Goal: Task Accomplishment & Management: Manage account settings

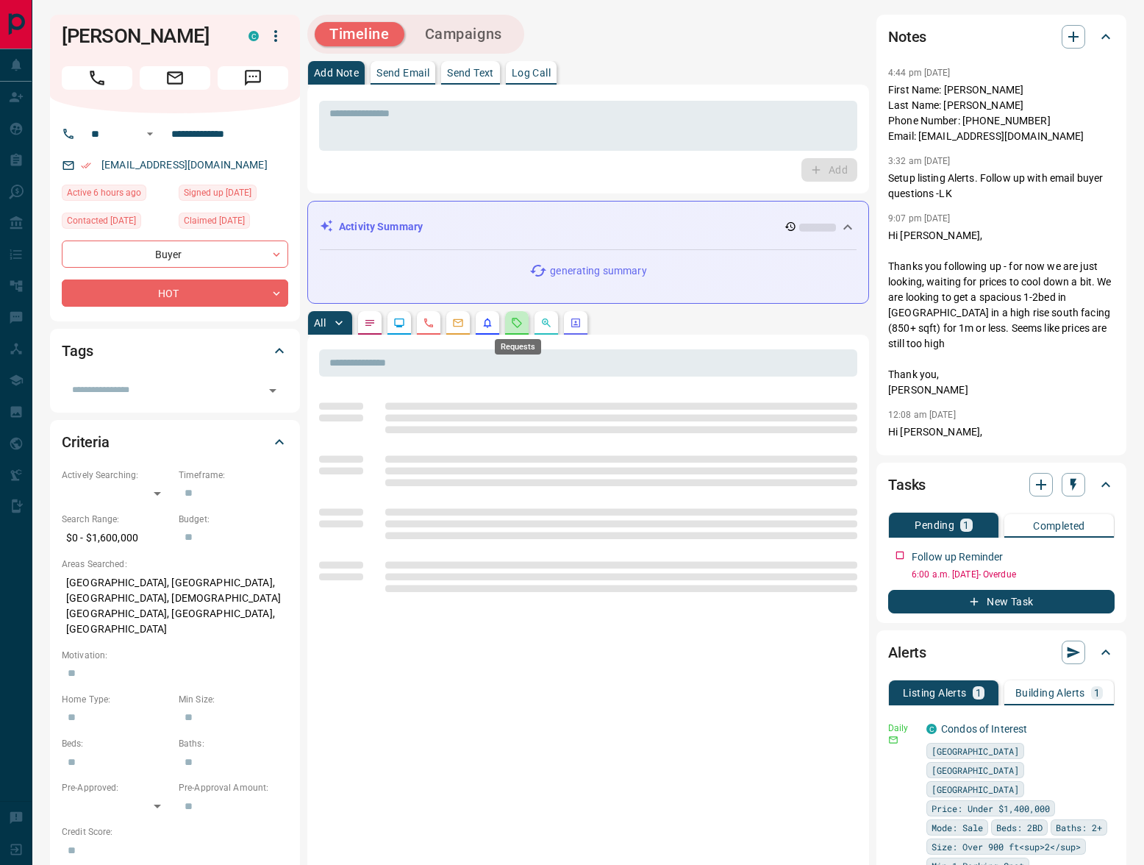
click at [514, 322] on icon "Requests" at bounding box center [517, 323] width 12 height 12
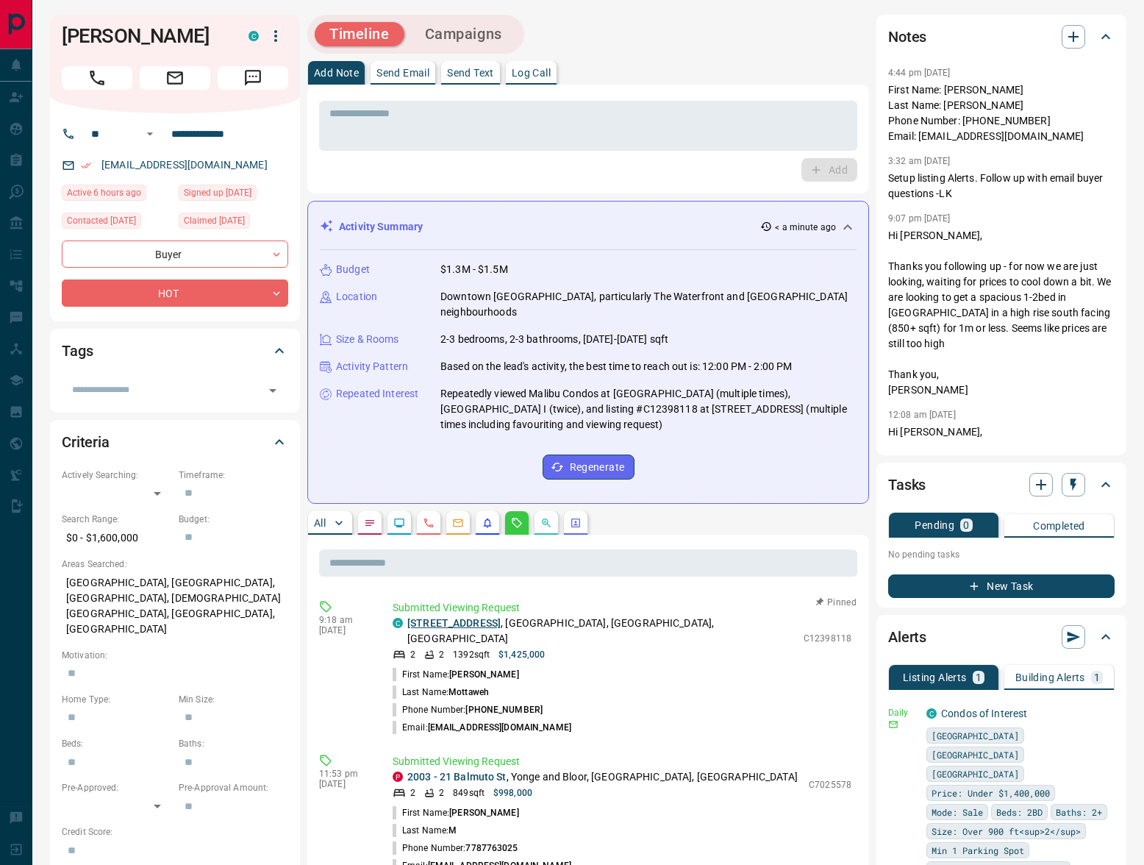
click at [488, 617] on link "[STREET_ADDRESS]" at bounding box center [453, 623] width 93 height 12
click at [269, 32] on icon "button" at bounding box center [276, 36] width 18 height 18
drag, startPoint x: 295, startPoint y: 192, endPoint x: 318, endPoint y: 224, distance: 39.6
click at [294, 192] on div at bounding box center [572, 432] width 1144 height 865
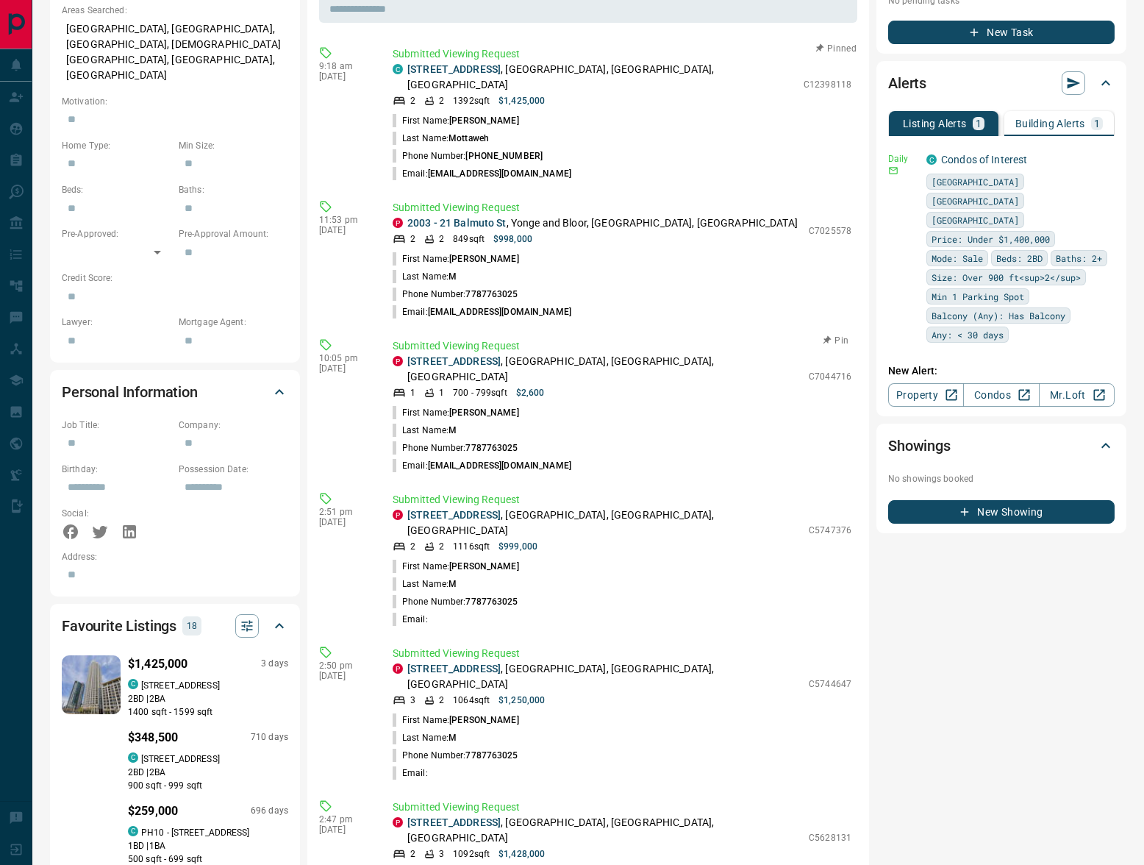
scroll to position [286, 0]
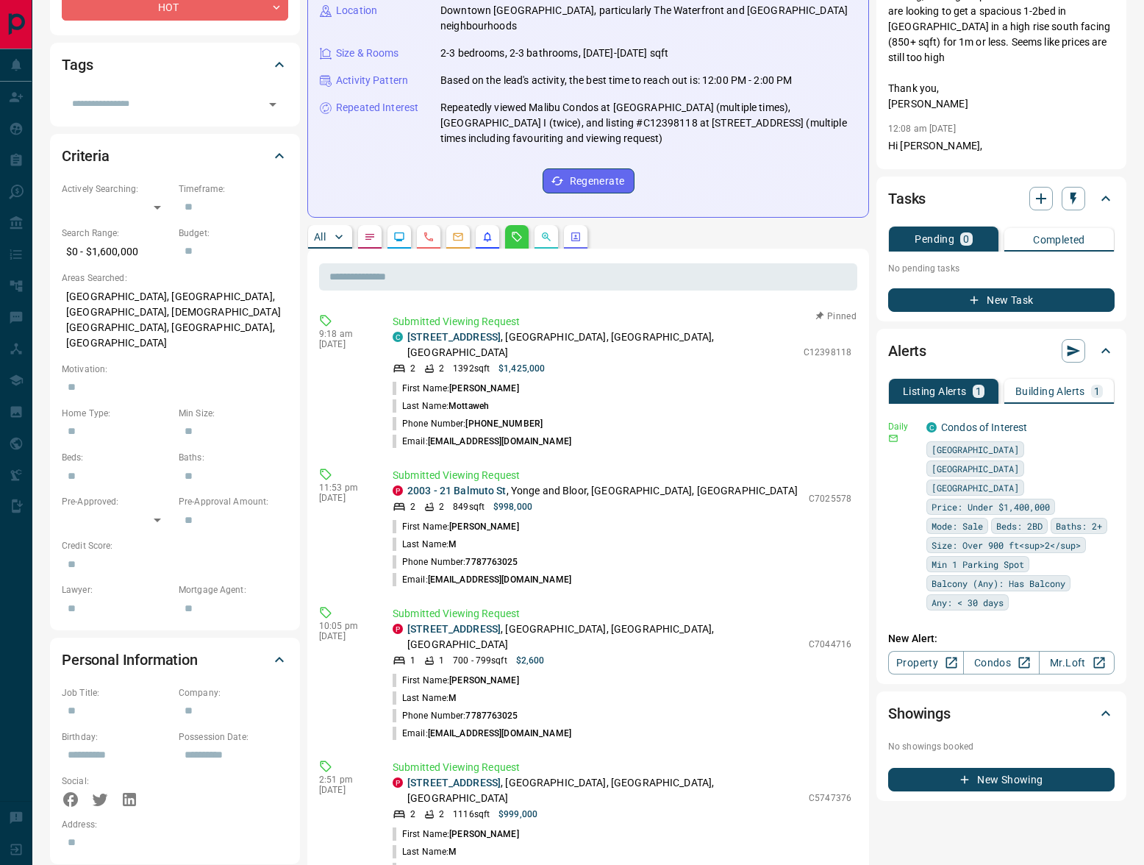
drag, startPoint x: 467, startPoint y: 394, endPoint x: 531, endPoint y: 392, distance: 64.0
click at [531, 415] on li "Phone Number: [PHONE_NUMBER]" at bounding box center [622, 424] width 459 height 18
copy p "[PHONE_NUMBER]"
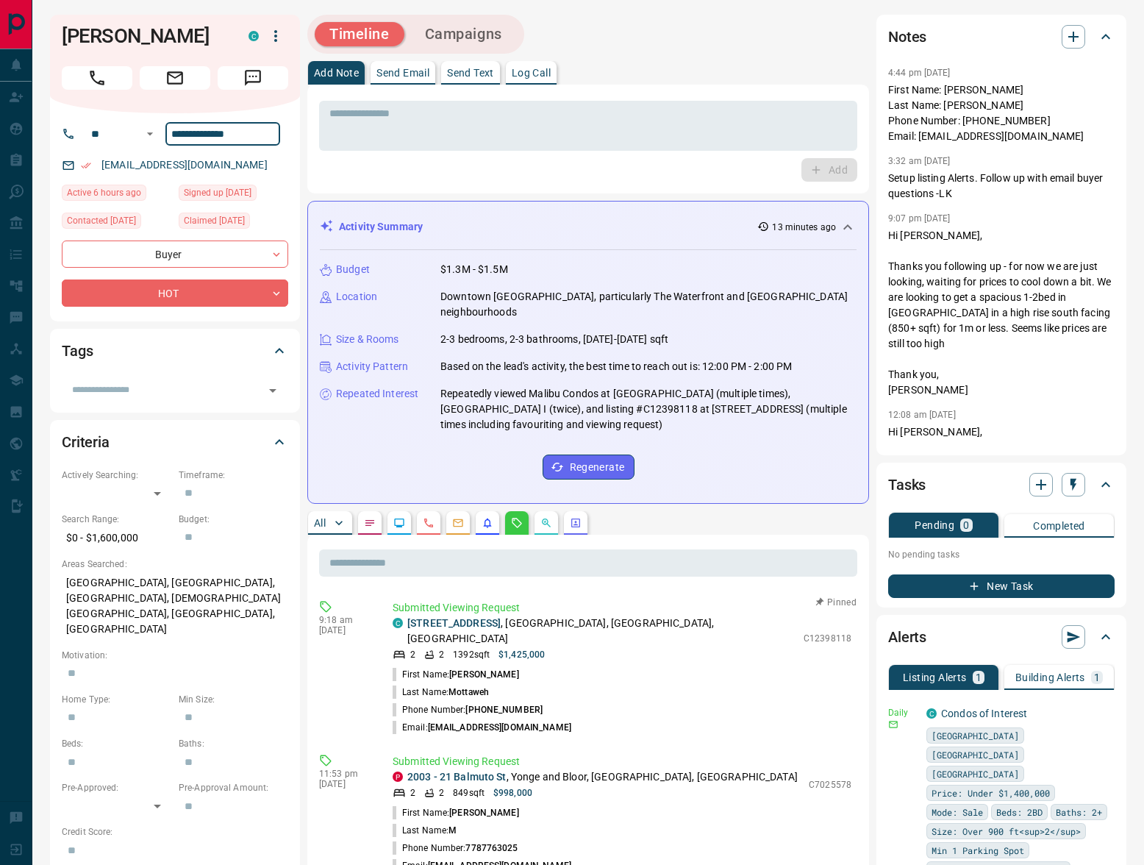
click at [229, 134] on input "**********" at bounding box center [222, 134] width 115 height 24
paste input "tel"
click at [271, 168] on div "[EMAIL_ADDRESS][DOMAIN_NAME]" at bounding box center [175, 165] width 227 height 24
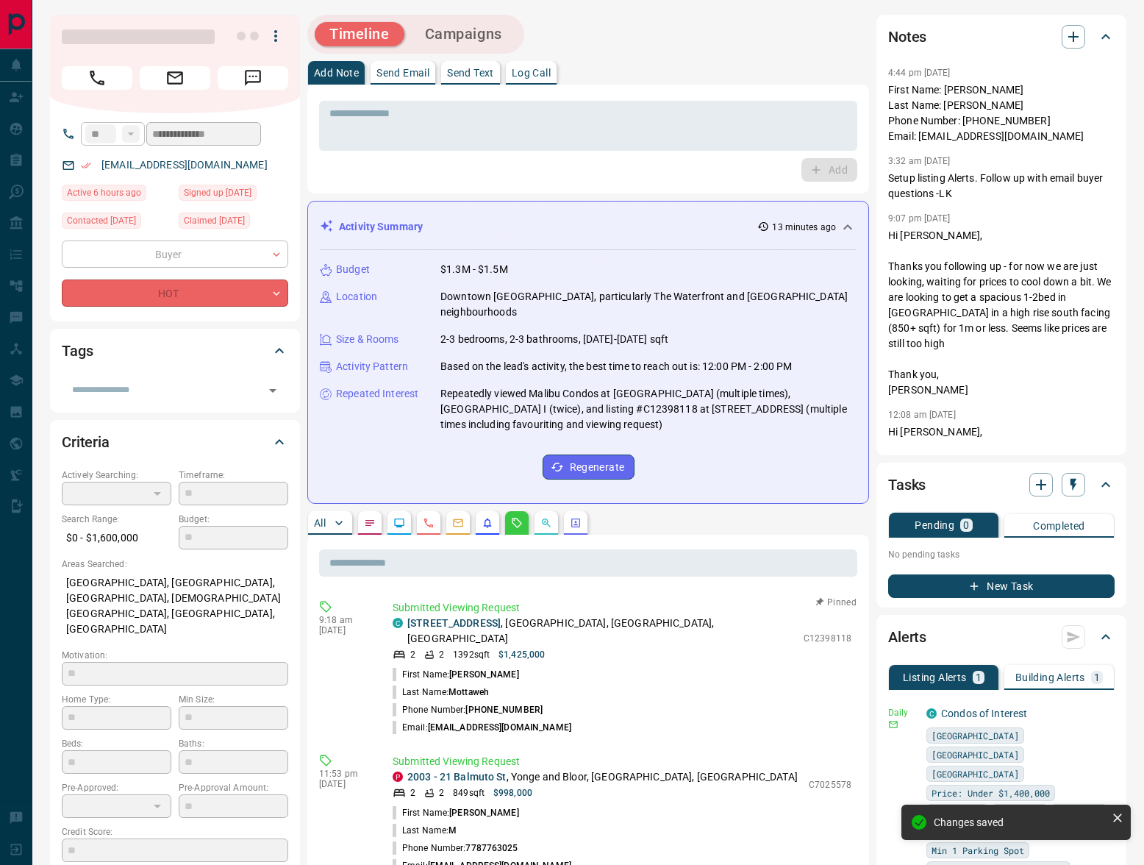
type input "**********"
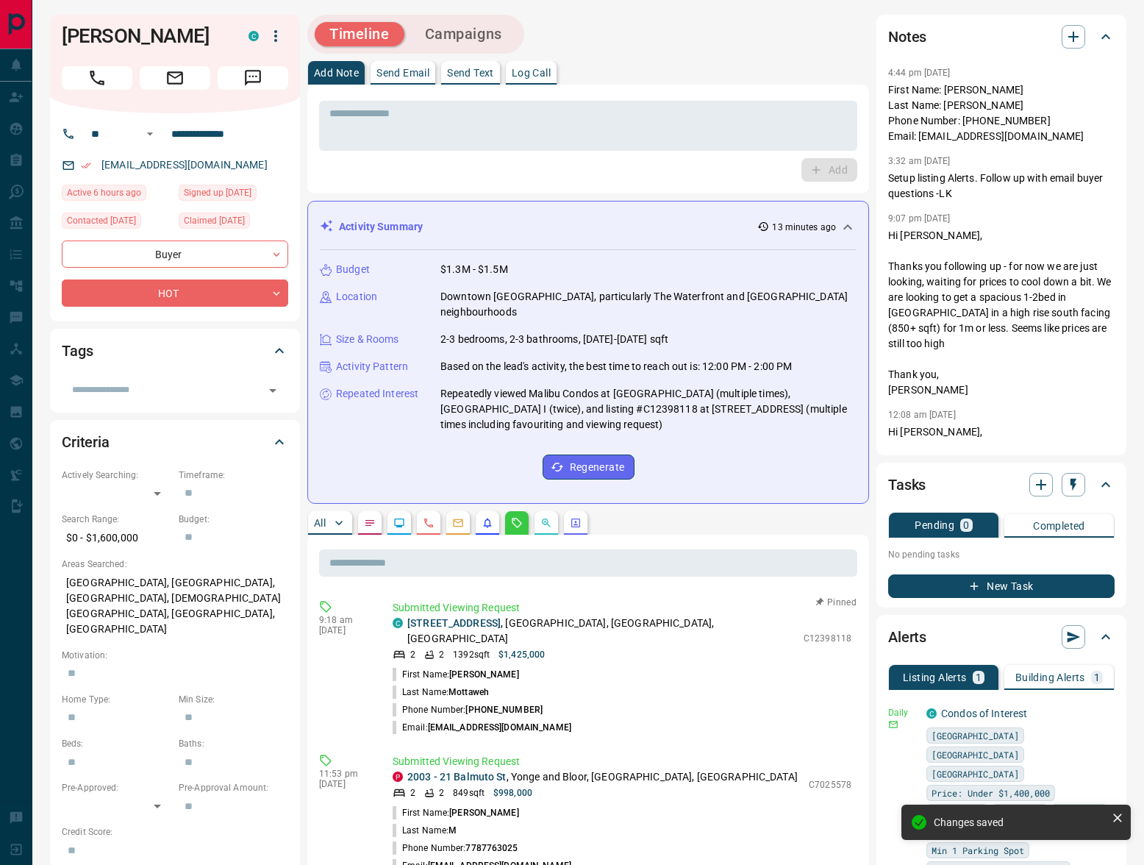
click at [530, 71] on p "Log Call" at bounding box center [531, 73] width 39 height 10
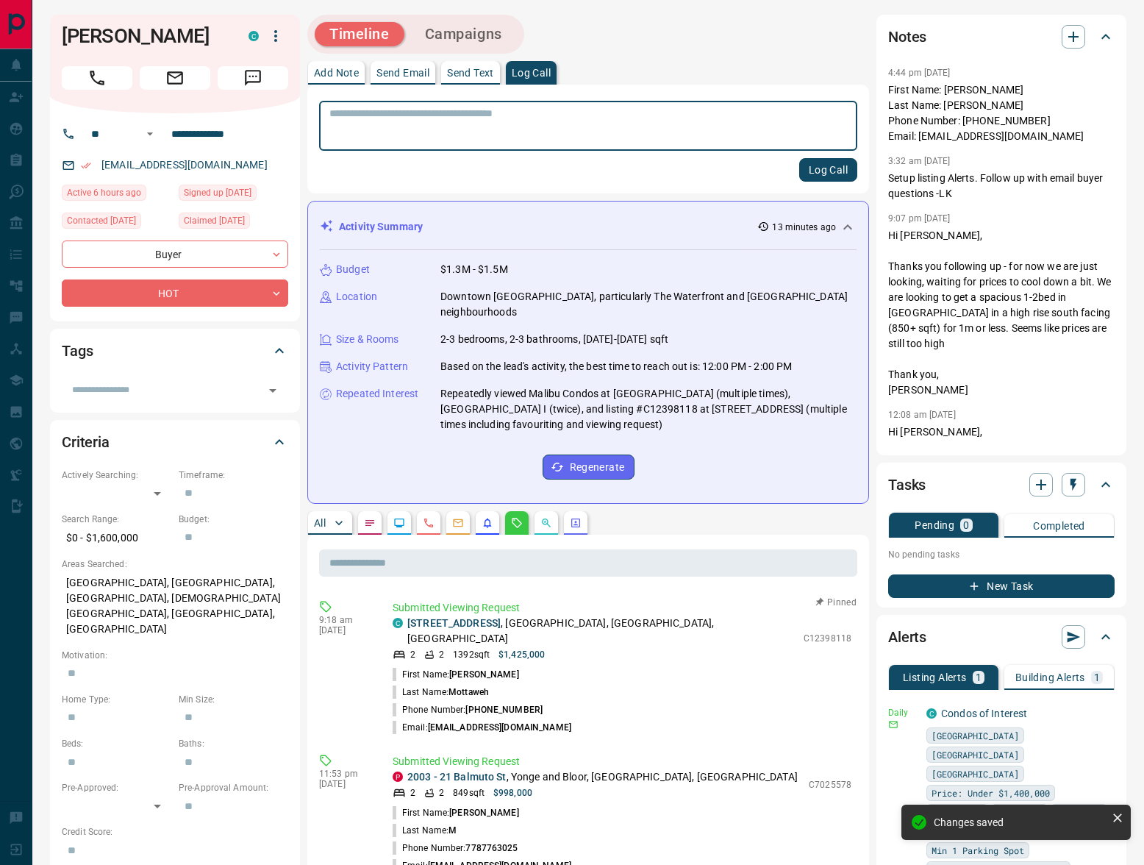
click at [849, 171] on button "Log Call" at bounding box center [829, 170] width 58 height 24
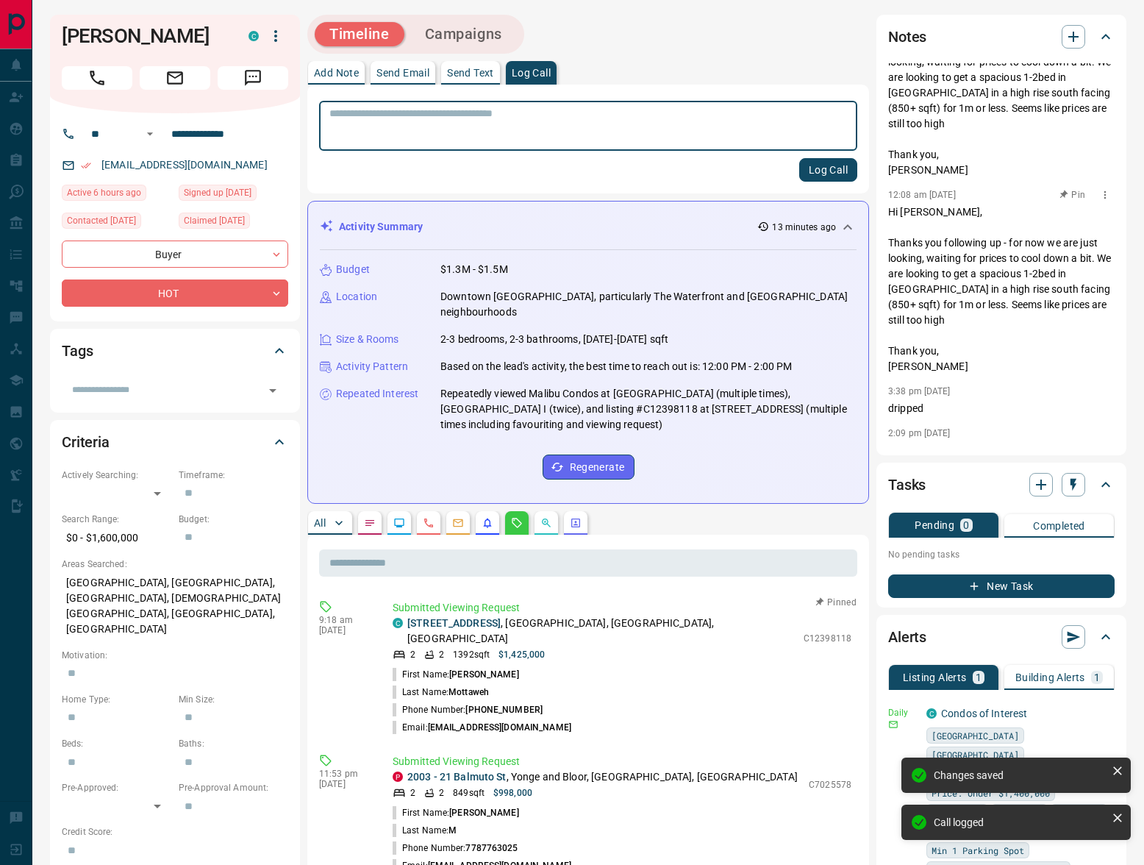
scroll to position [468, 0]
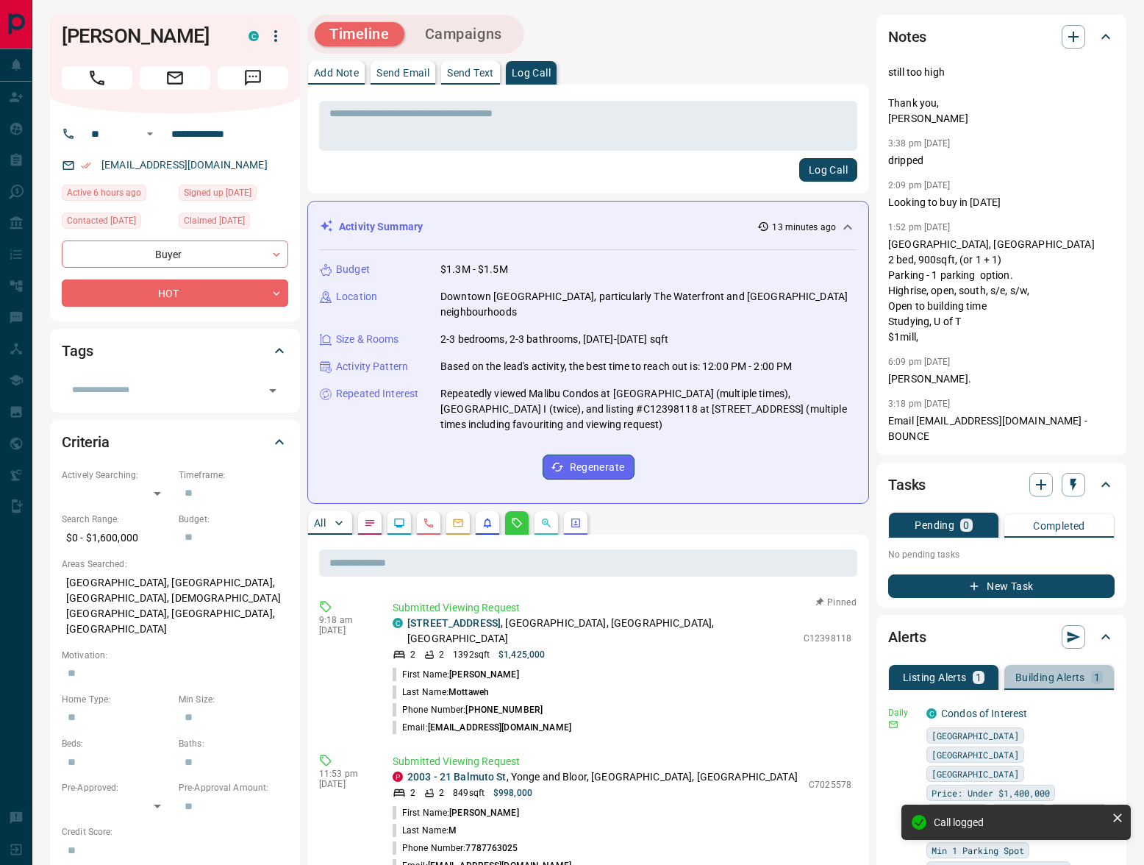
click at [1066, 668] on button "Building Alerts 1" at bounding box center [1060, 677] width 110 height 25
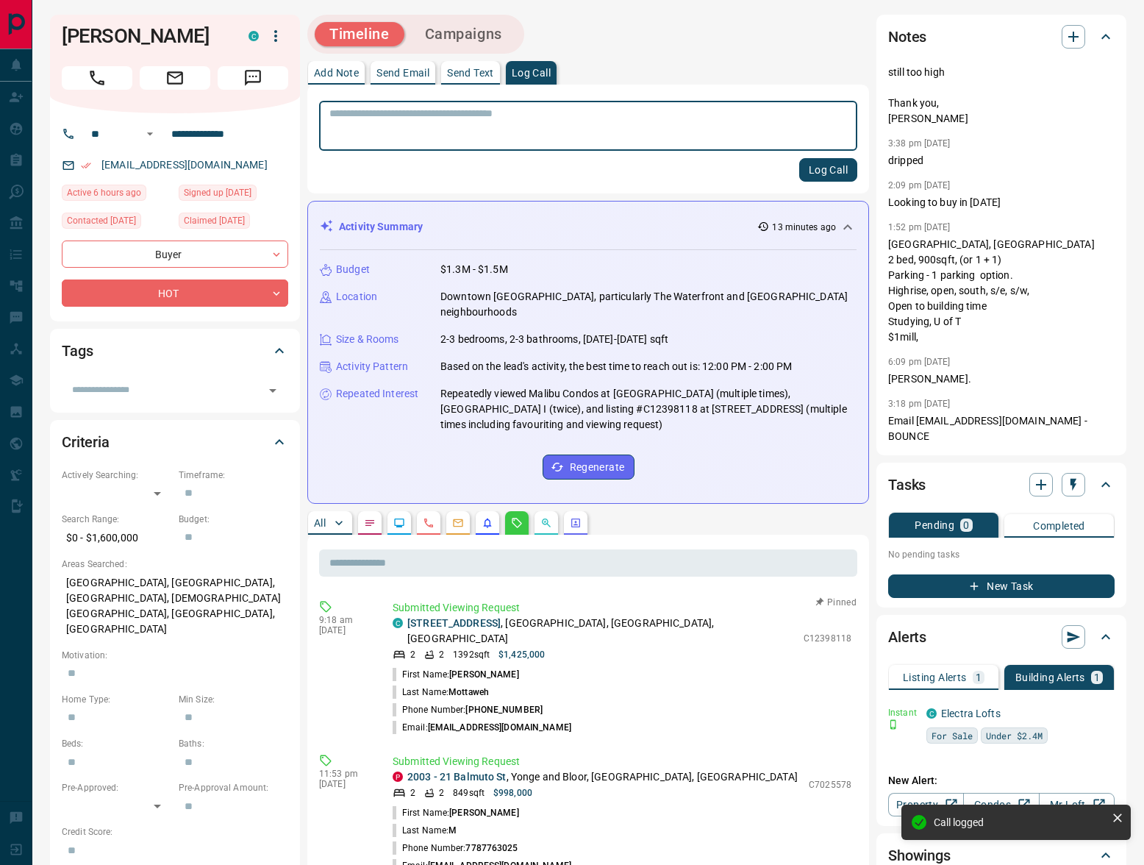
scroll to position [34, 0]
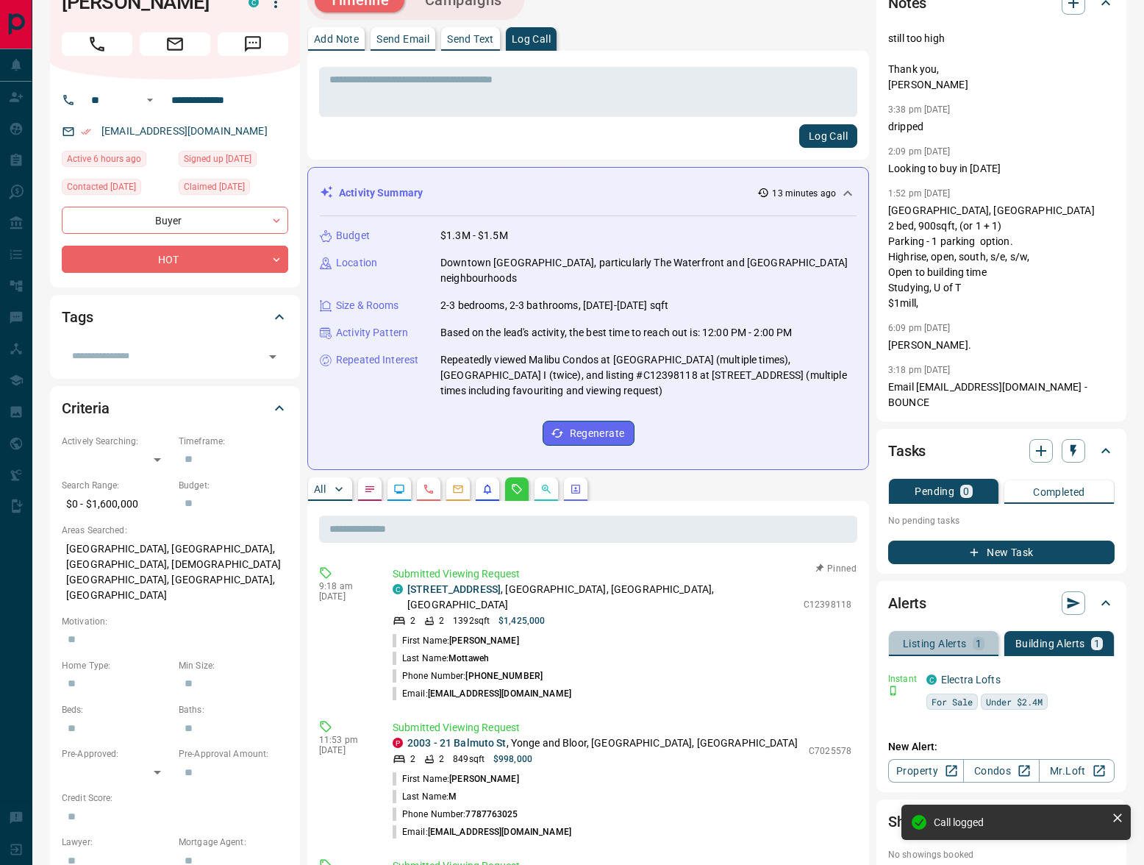
click at [944, 637] on button "Listing Alerts 1" at bounding box center [944, 643] width 110 height 25
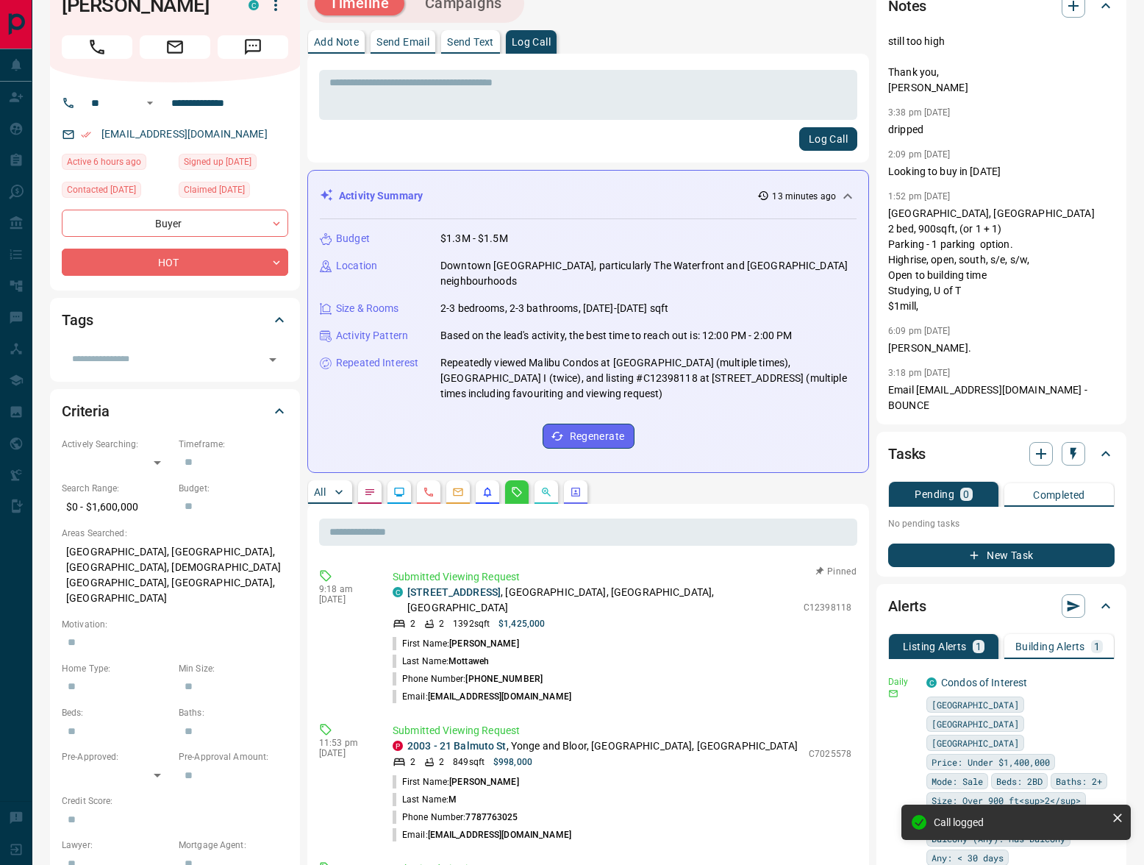
scroll to position [0, 0]
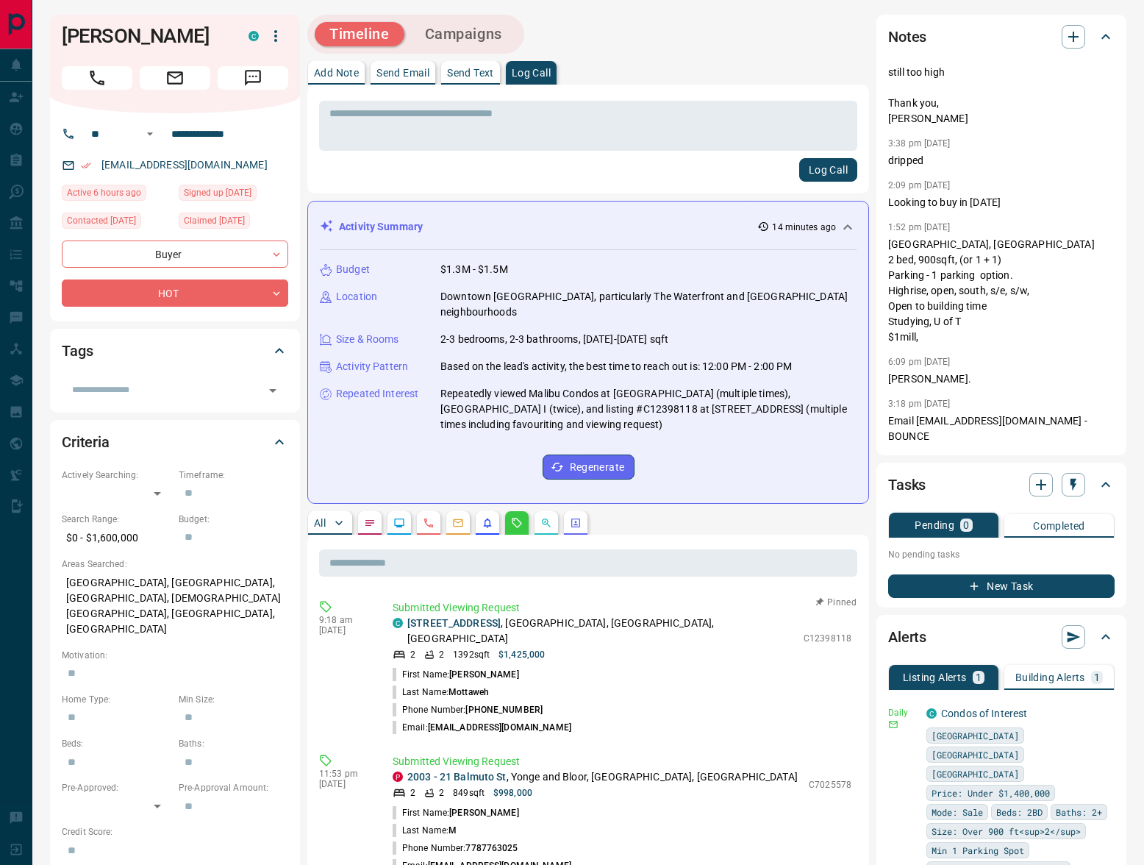
click at [495, 39] on button "Campaigns" at bounding box center [463, 34] width 107 height 24
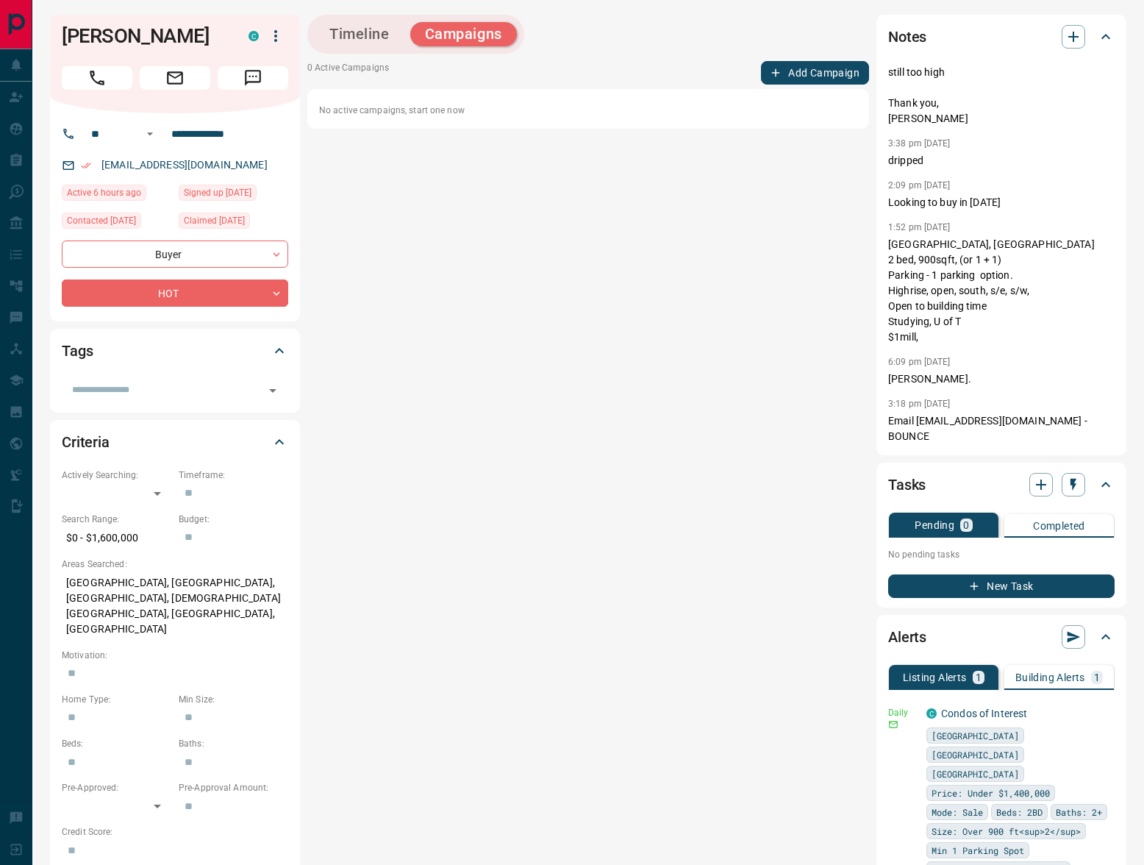
click at [805, 72] on button "Add Campaign" at bounding box center [815, 73] width 108 height 24
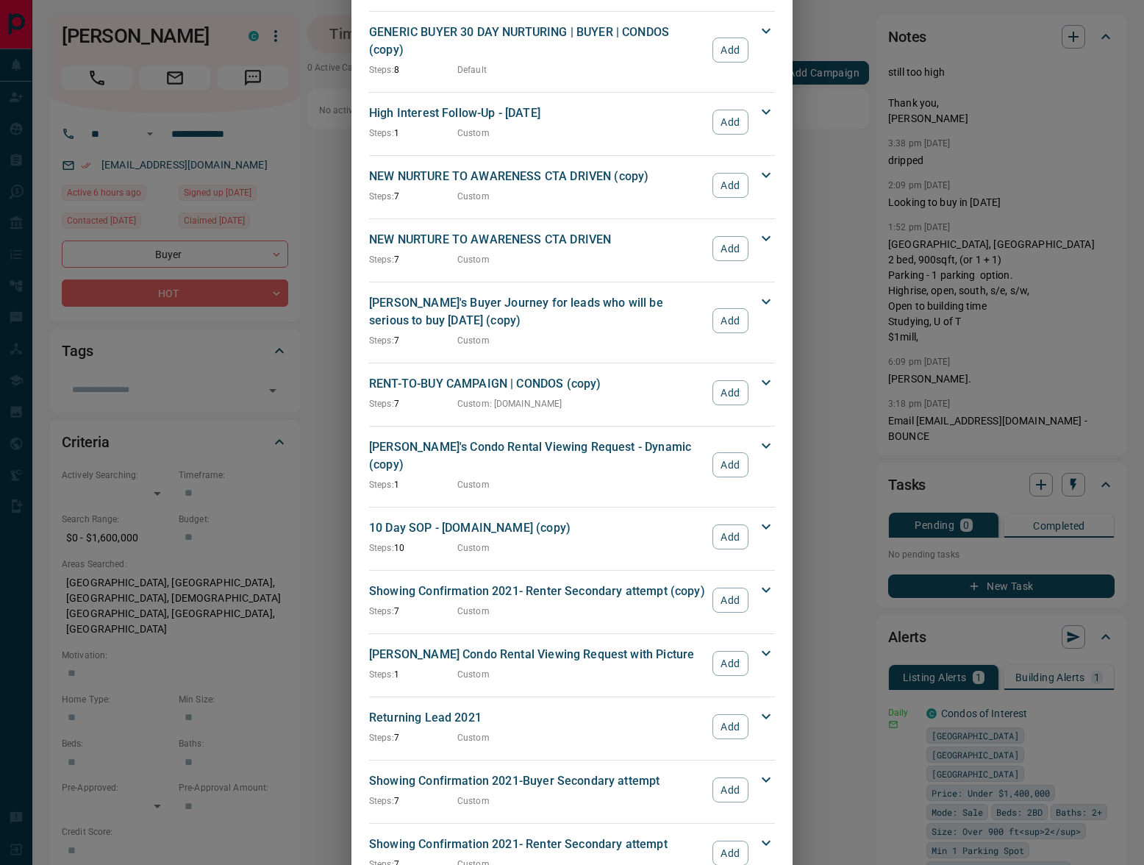
scroll to position [1687, 0]
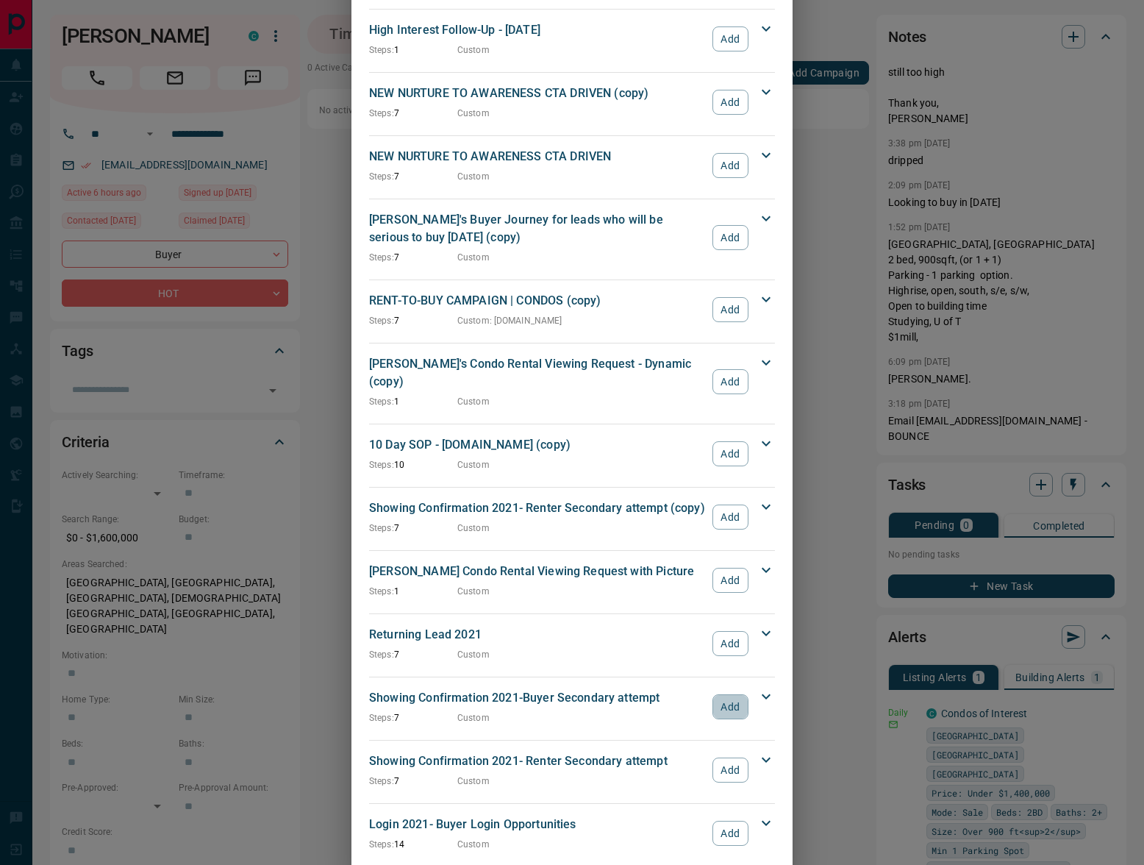
click at [739, 694] on button "Add" at bounding box center [731, 706] width 36 height 25
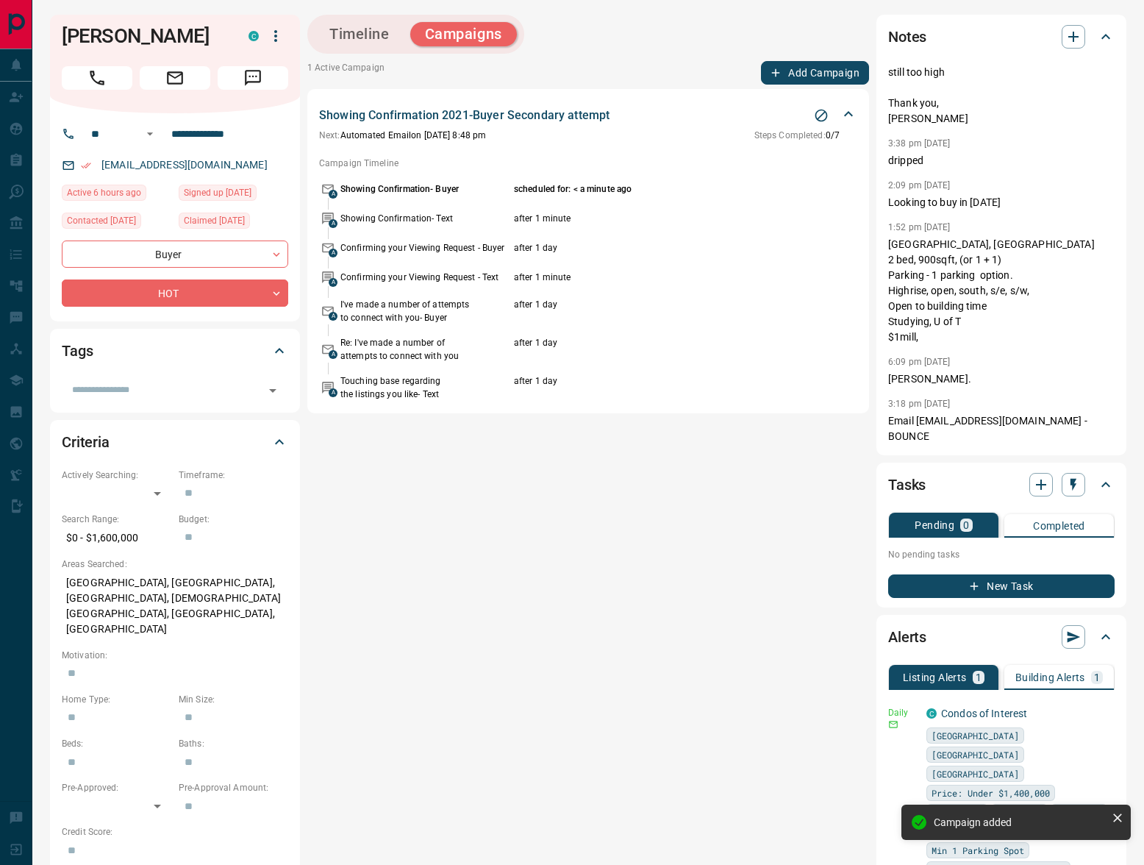
click at [843, 68] on button "Add Campaign" at bounding box center [815, 73] width 108 height 24
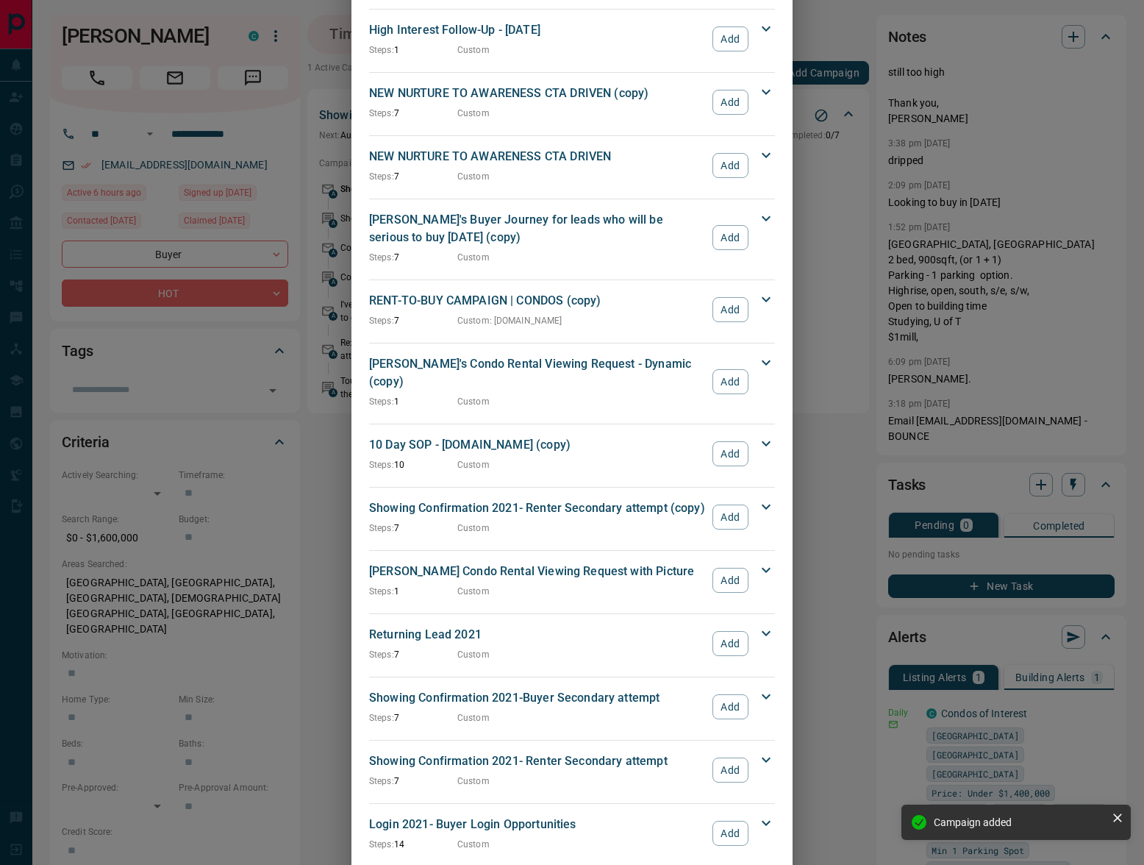
click at [719, 758] on button "Add" at bounding box center [731, 770] width 36 height 25
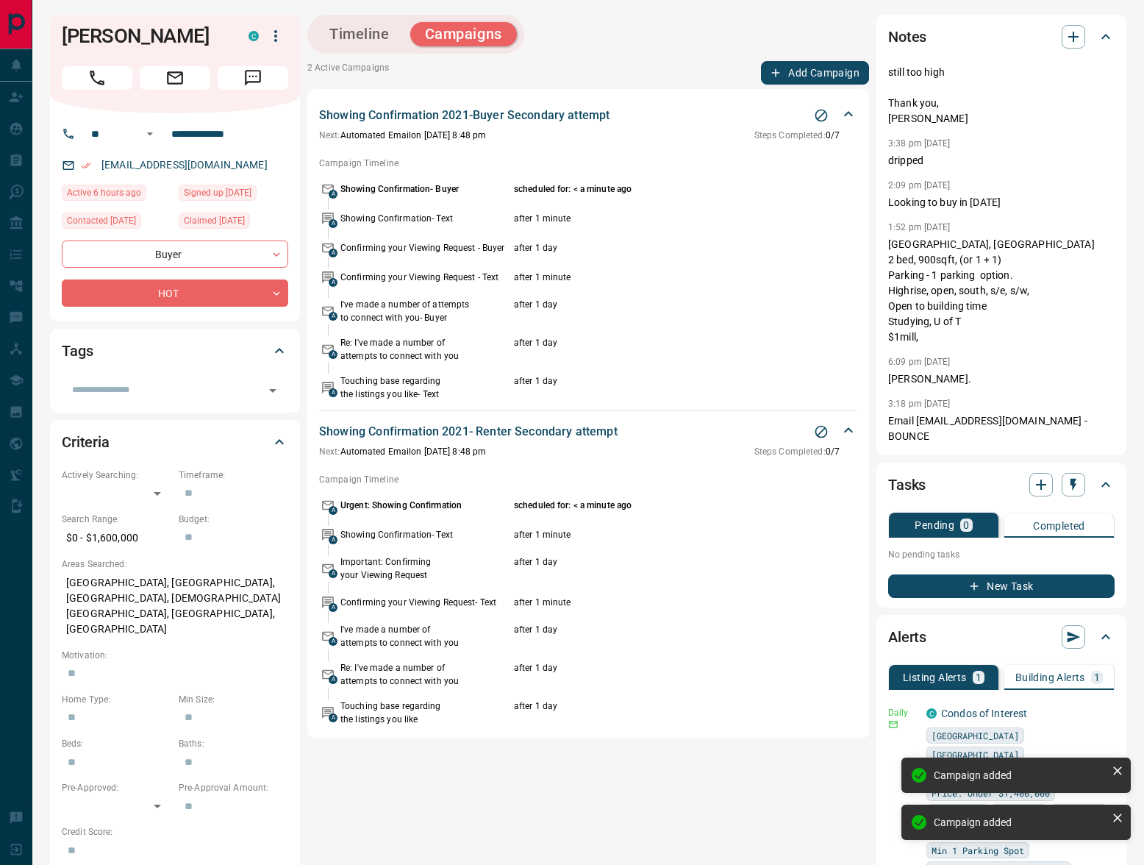
click at [826, 60] on div "Timeline Campaigns 2 Active Campaigns Add Campaign Showing Confirmation 2021-Bu…" at bounding box center [588, 777] width 562 height 1525
click at [819, 74] on button "Add Campaign" at bounding box center [815, 73] width 108 height 24
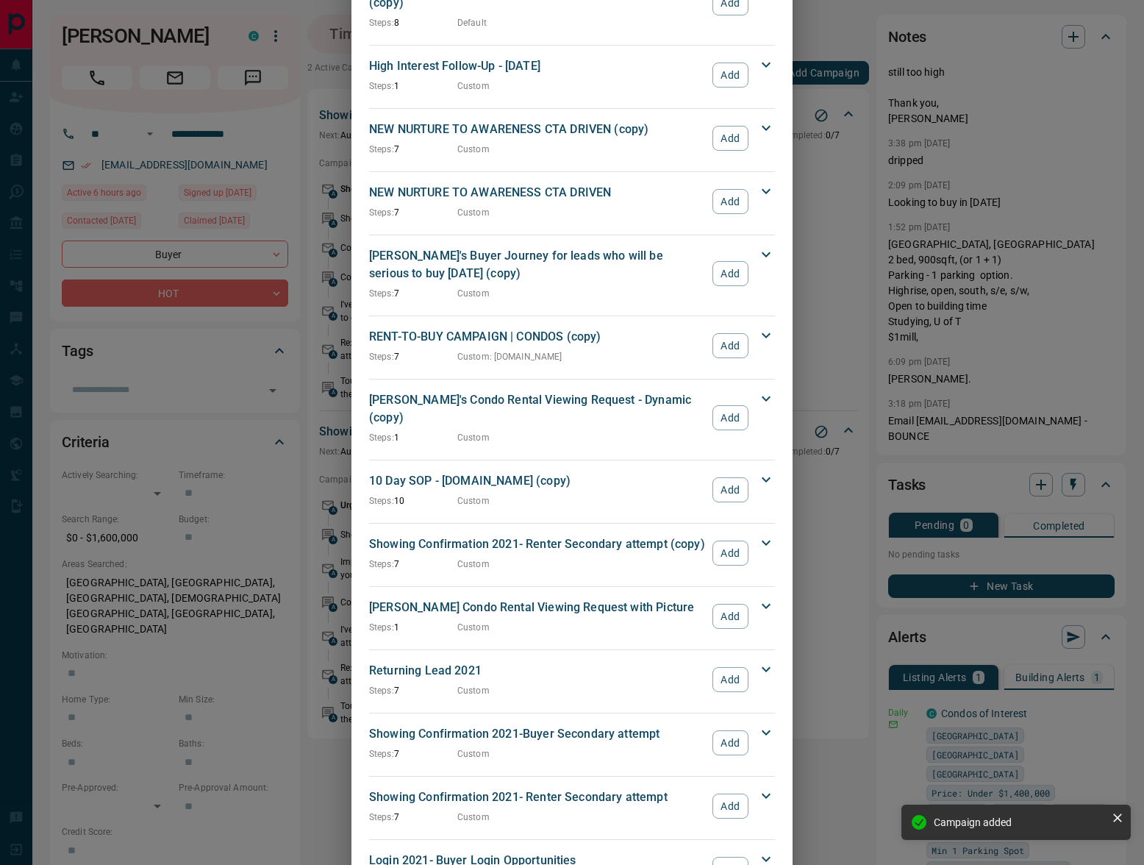
scroll to position [1289, 0]
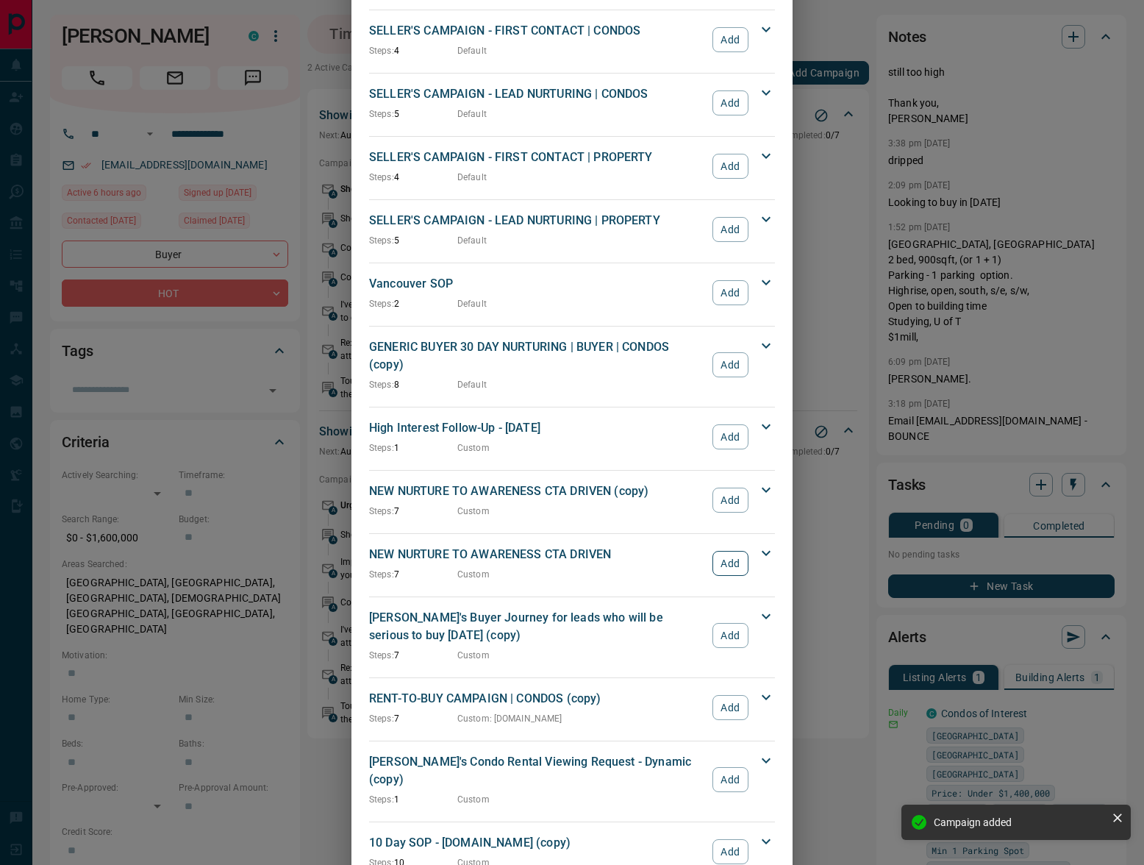
click at [729, 551] on button "Add" at bounding box center [731, 563] width 36 height 25
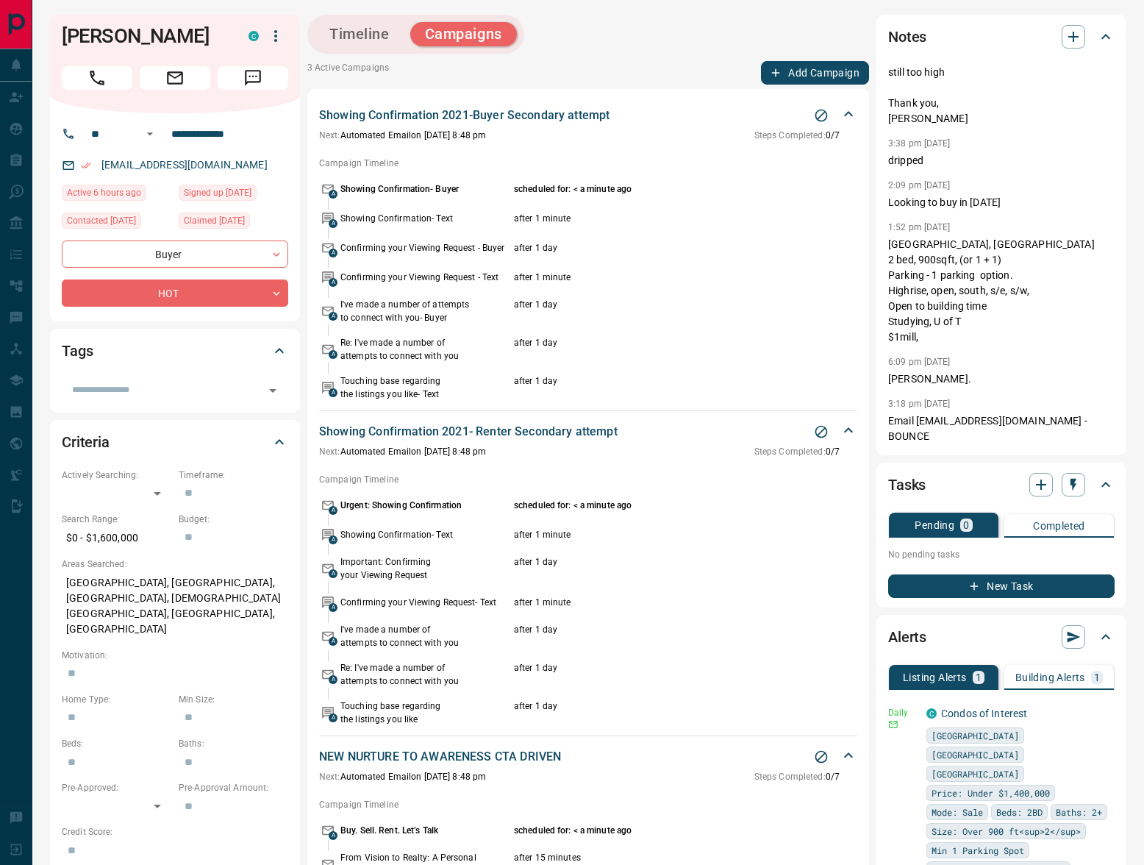
click at [337, 24] on button "Timeline" at bounding box center [360, 34] width 90 height 24
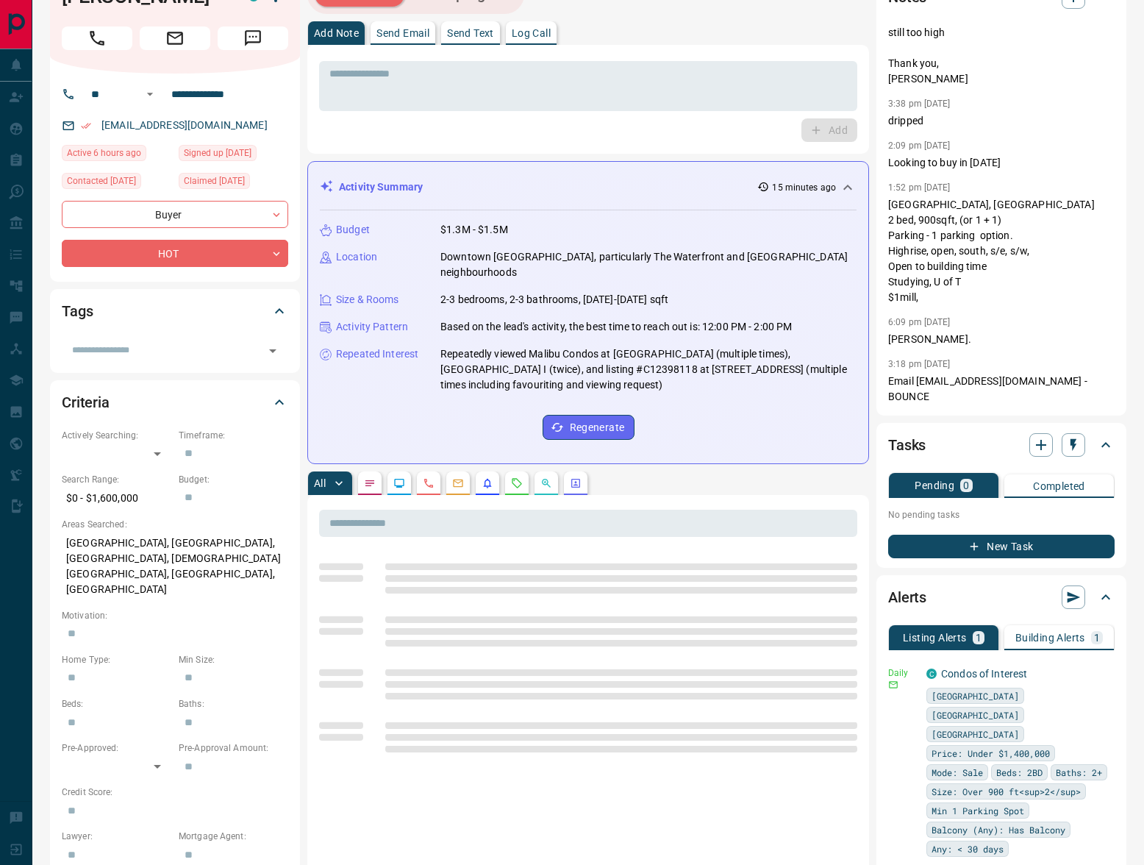
scroll to position [157, 0]
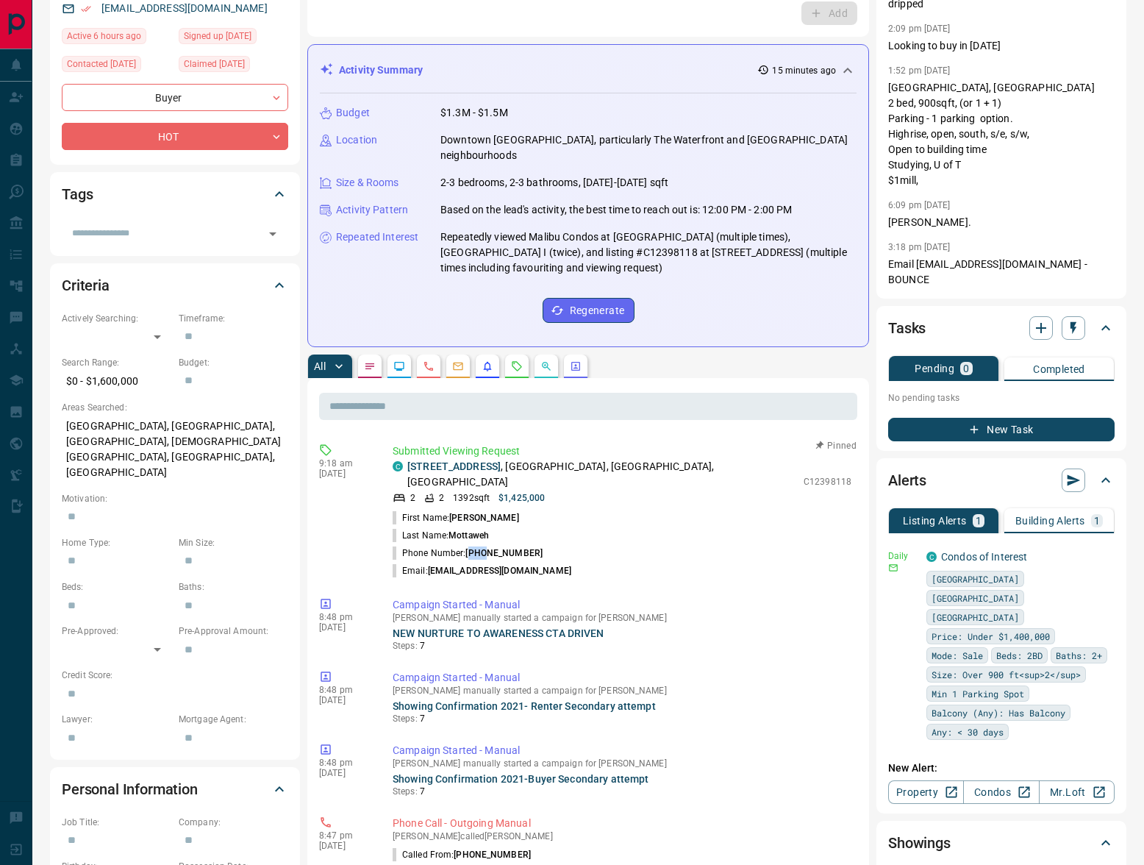
drag, startPoint x: 470, startPoint y: 525, endPoint x: 487, endPoint y: 522, distance: 17.2
click at [487, 548] on span "[PHONE_NUMBER]" at bounding box center [504, 553] width 77 height 10
drag, startPoint x: 492, startPoint y: 523, endPoint x: 553, endPoint y: 516, distance: 61.5
click at [505, 548] on span "[PHONE_NUMBER]" at bounding box center [504, 553] width 77 height 10
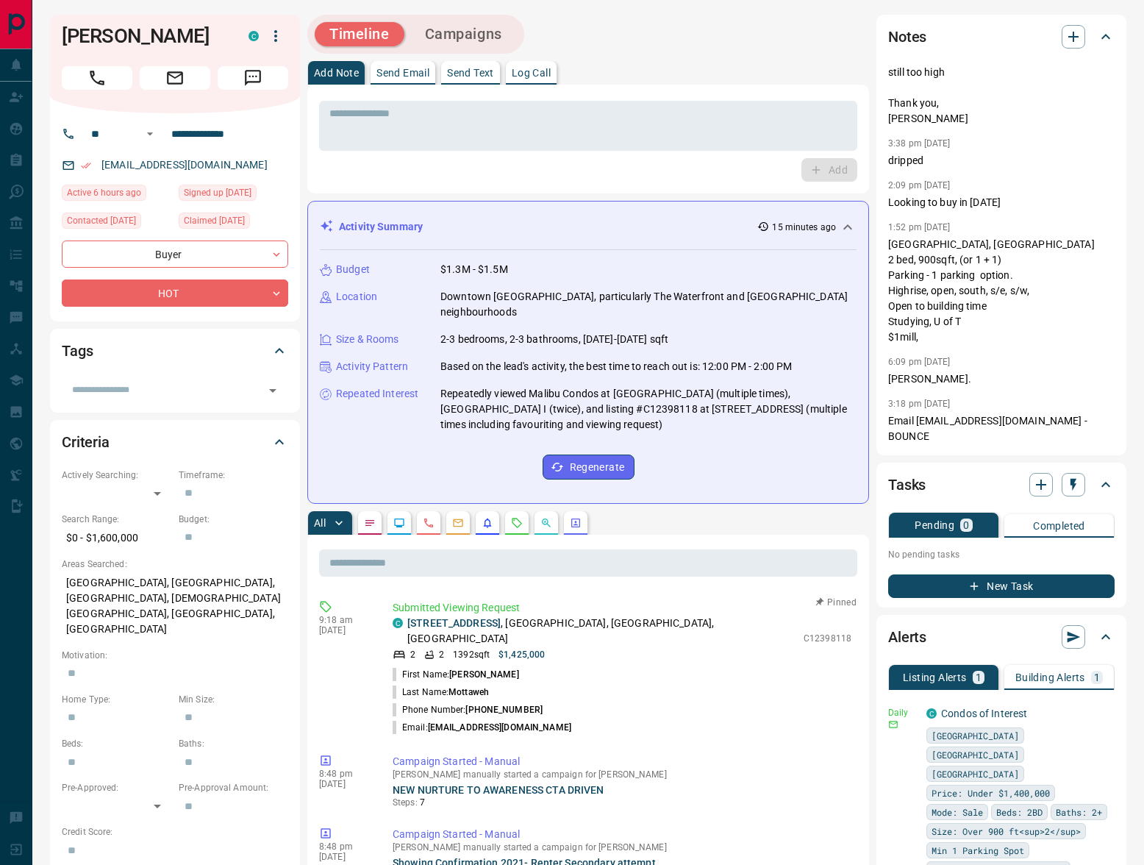
drag, startPoint x: 525, startPoint y: 674, endPoint x: 537, endPoint y: 670, distance: 12.6
click at [525, 705] on span "[PHONE_NUMBER]" at bounding box center [504, 710] width 77 height 10
